Goal: Information Seeking & Learning: Learn about a topic

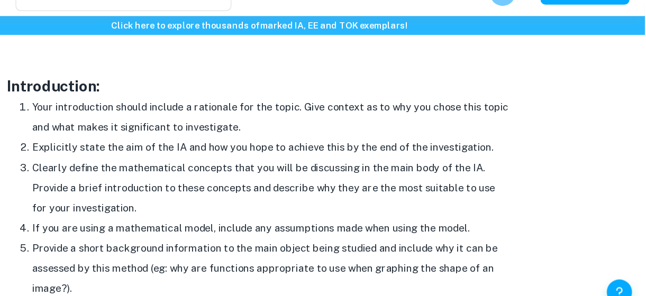
scroll to position [661, 0]
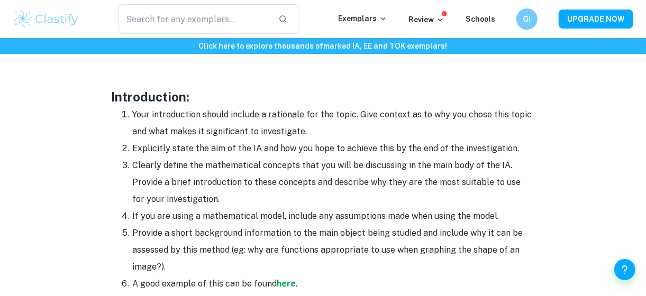
click at [325, 153] on li "Explicitly state the aim of the IA and how you hope to achieve this by the end …" at bounding box center [334, 148] width 402 height 17
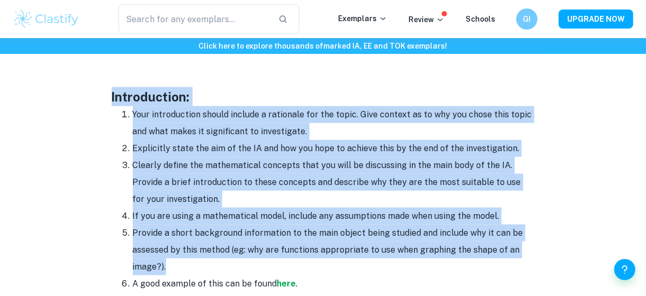
drag, startPoint x: 106, startPoint y: 93, endPoint x: 193, endPoint y: 266, distance: 193.4
click at [193, 266] on div "Math IA Format and Structure By [PERSON_NAME] • [DATE] Get feedback on your Mat…" at bounding box center [323, 291] width 621 height 1740
copy div "Introduction: Your introduction should include a rationale for the topic. Give …"
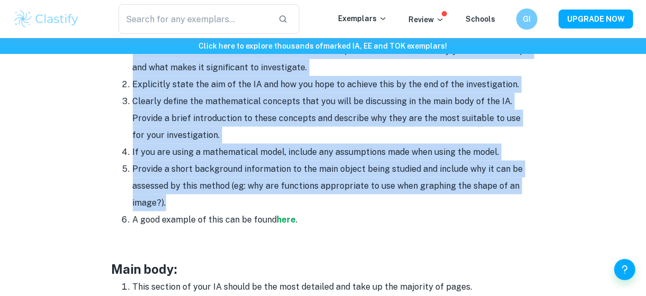
scroll to position [725, 0]
click at [283, 217] on strong "here" at bounding box center [286, 219] width 19 height 10
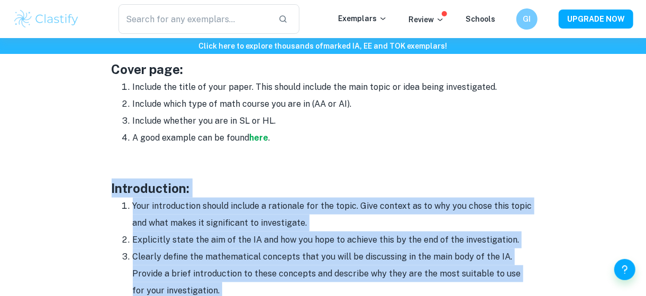
scroll to position [570, 0]
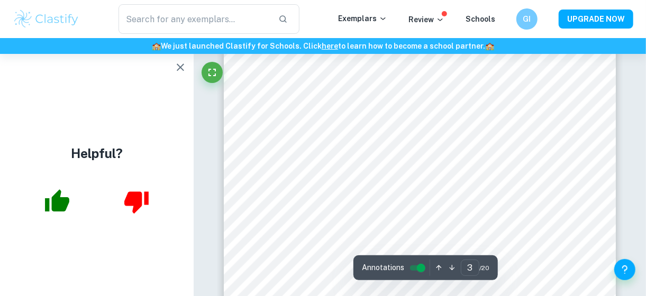
scroll to position [1240, 0]
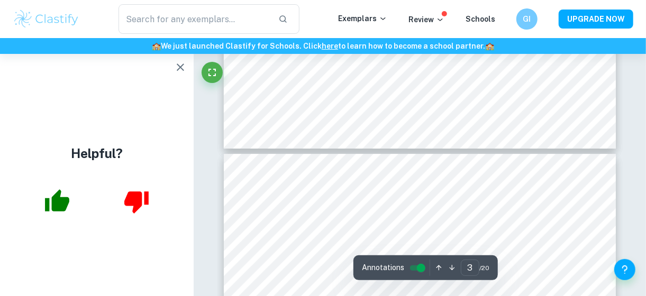
type input "4"
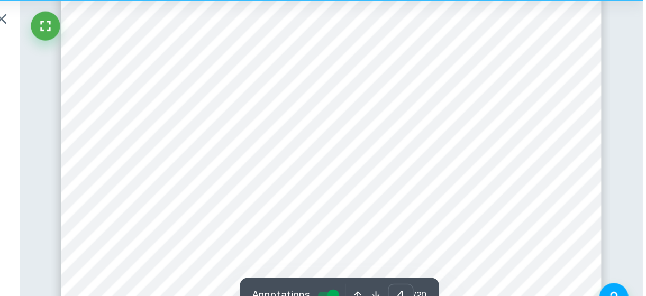
scroll to position [1846, 0]
